Goal: Transaction & Acquisition: Purchase product/service

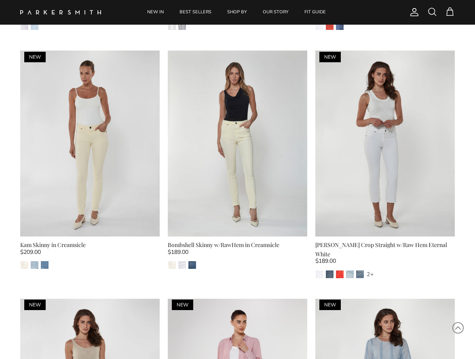
scroll to position [980, 0]
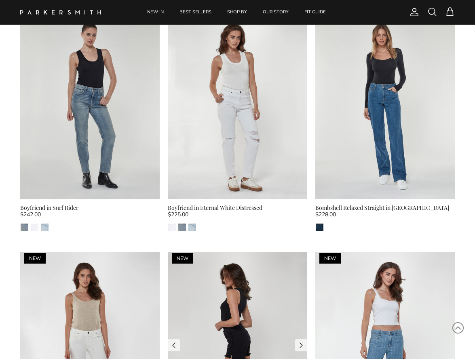
scroll to position [540, 0]
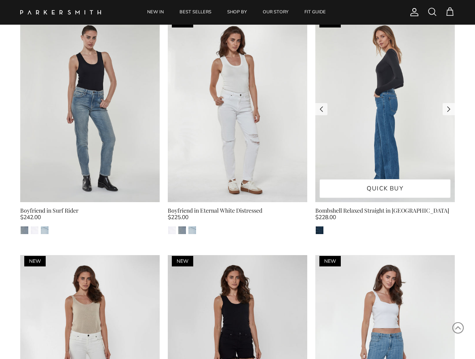
click at [382, 150] on img at bounding box center [384, 109] width 139 height 186
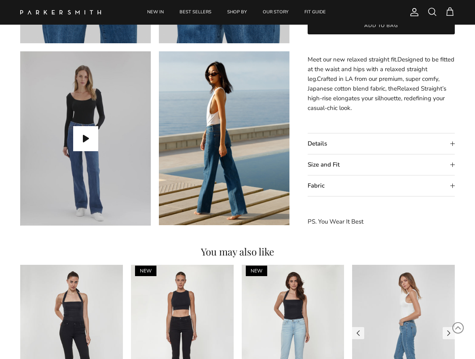
scroll to position [564, 0]
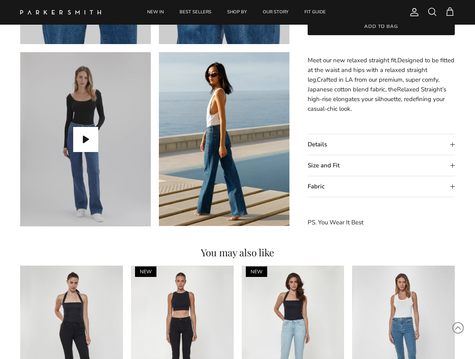
click at [453, 143] on summary "Details" at bounding box center [382, 144] width 148 height 21
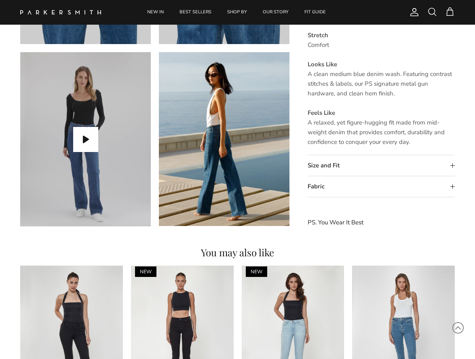
click at [452, 164] on summary "Size and Fit" at bounding box center [382, 165] width 148 height 21
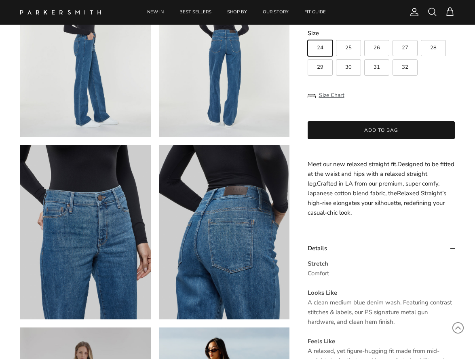
scroll to position [290, 0]
